Goal: Check status: Check status

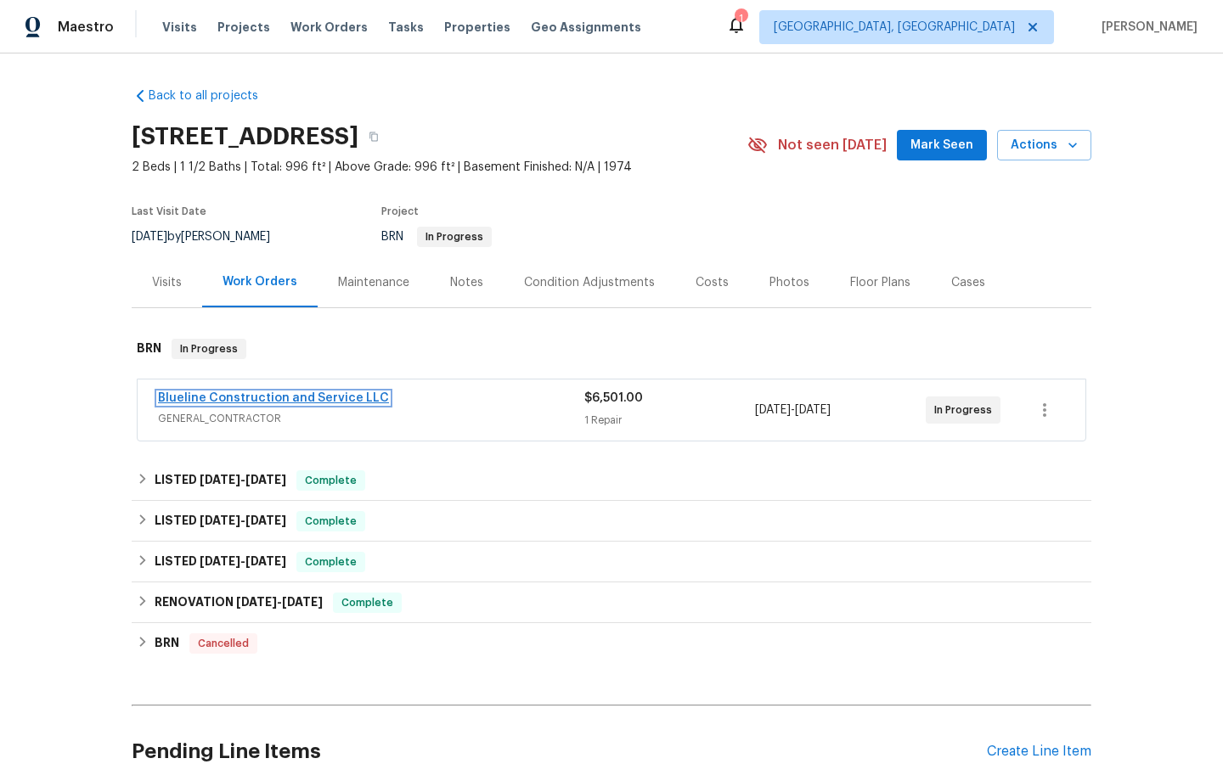
click at [294, 400] on link "Blueline Construction and Service LLC" at bounding box center [273, 398] width 231 height 12
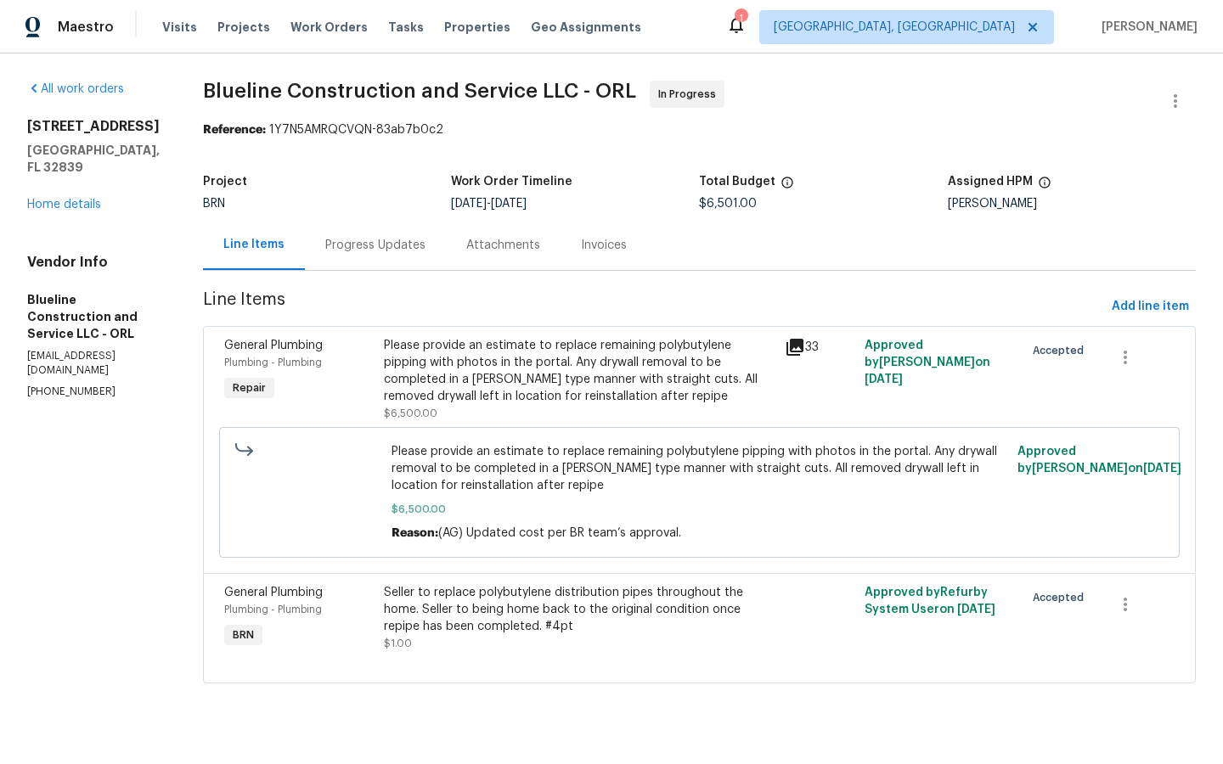
click at [273, 251] on div "Line Items" at bounding box center [253, 244] width 61 height 17
click at [419, 237] on div "Progress Updates" at bounding box center [375, 245] width 100 height 17
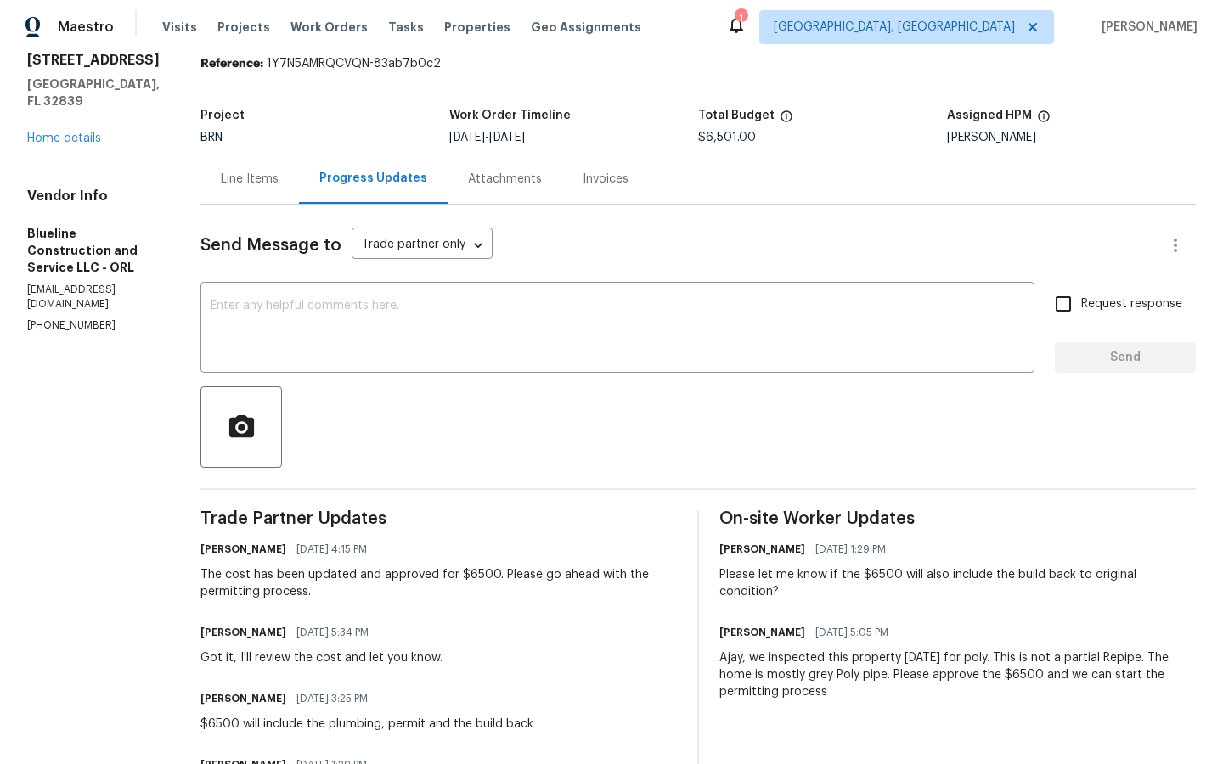
scroll to position [67, 0]
